Goal: Task Accomplishment & Management: Manage account settings

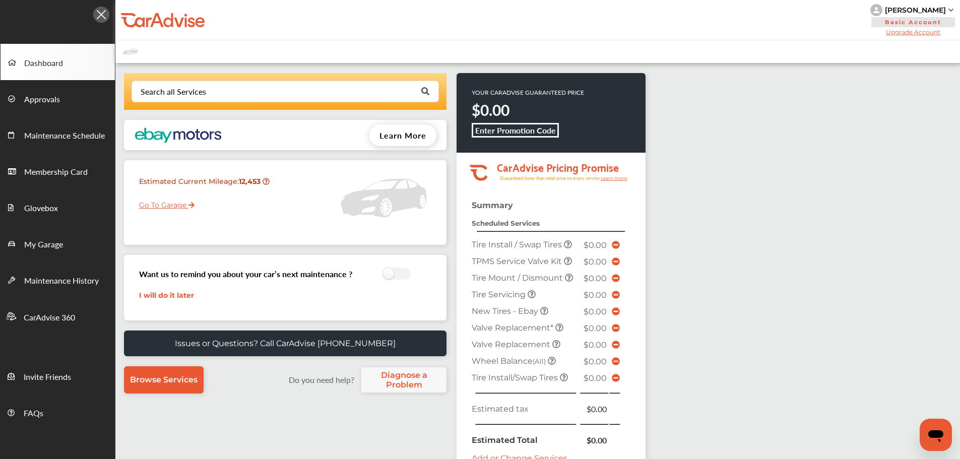
click at [177, 210] on link "Go To Garage" at bounding box center [162, 202] width 63 height 19
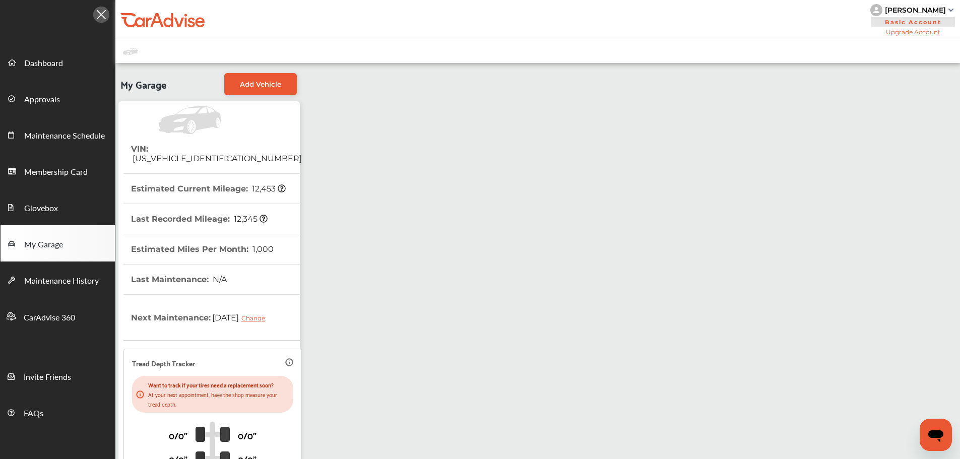
click at [191, 144] on th "VIN : [US_VEHICLE_IDENTIFICATION_NUMBER]" at bounding box center [216, 153] width 171 height 39
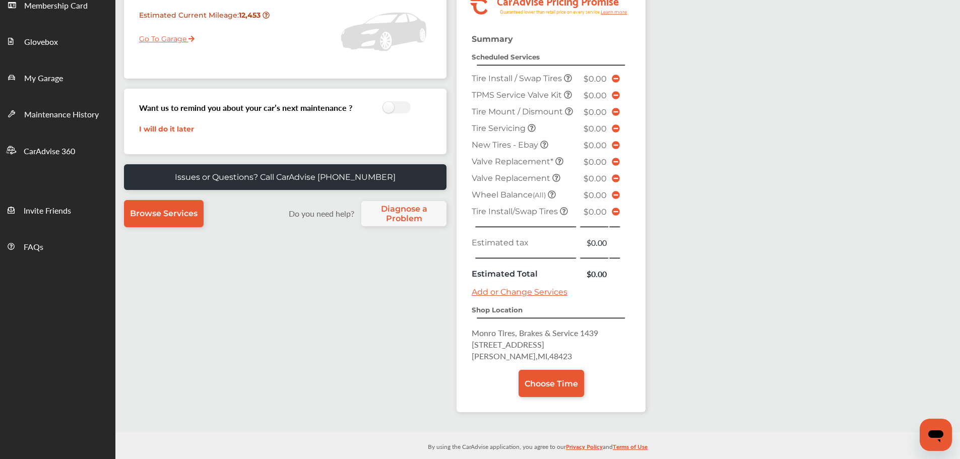
scroll to position [176, 0]
